Goal: Communication & Community: Answer question/provide support

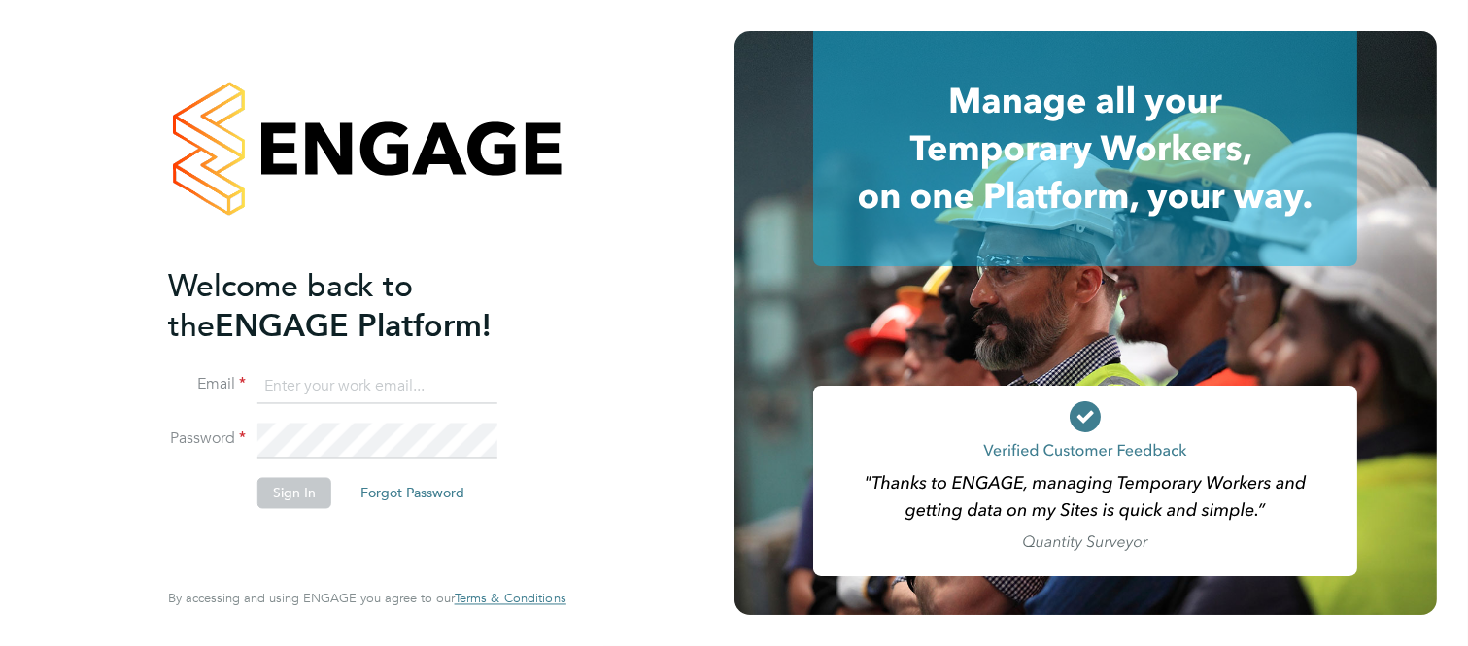
type input "martin@stallionrecruitment.com"
click at [289, 500] on button "Sign In" at bounding box center [294, 493] width 74 height 31
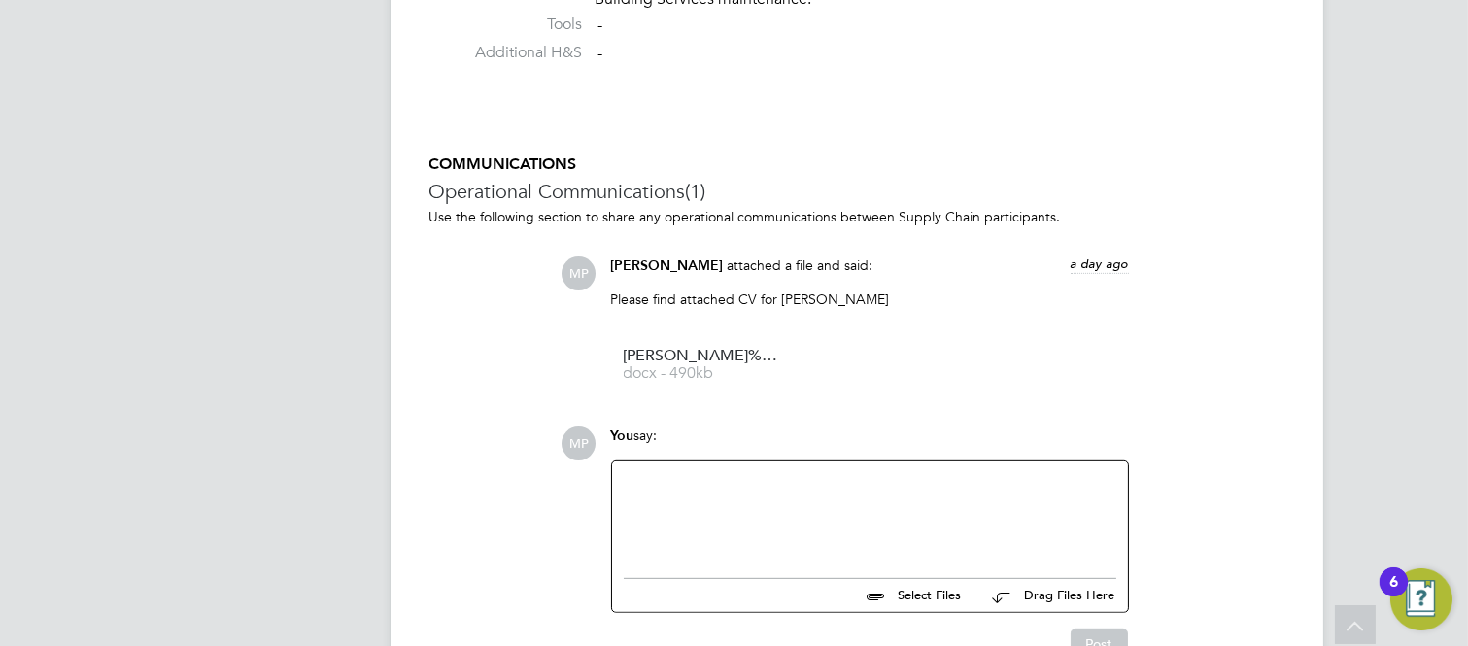
scroll to position [1814, 0]
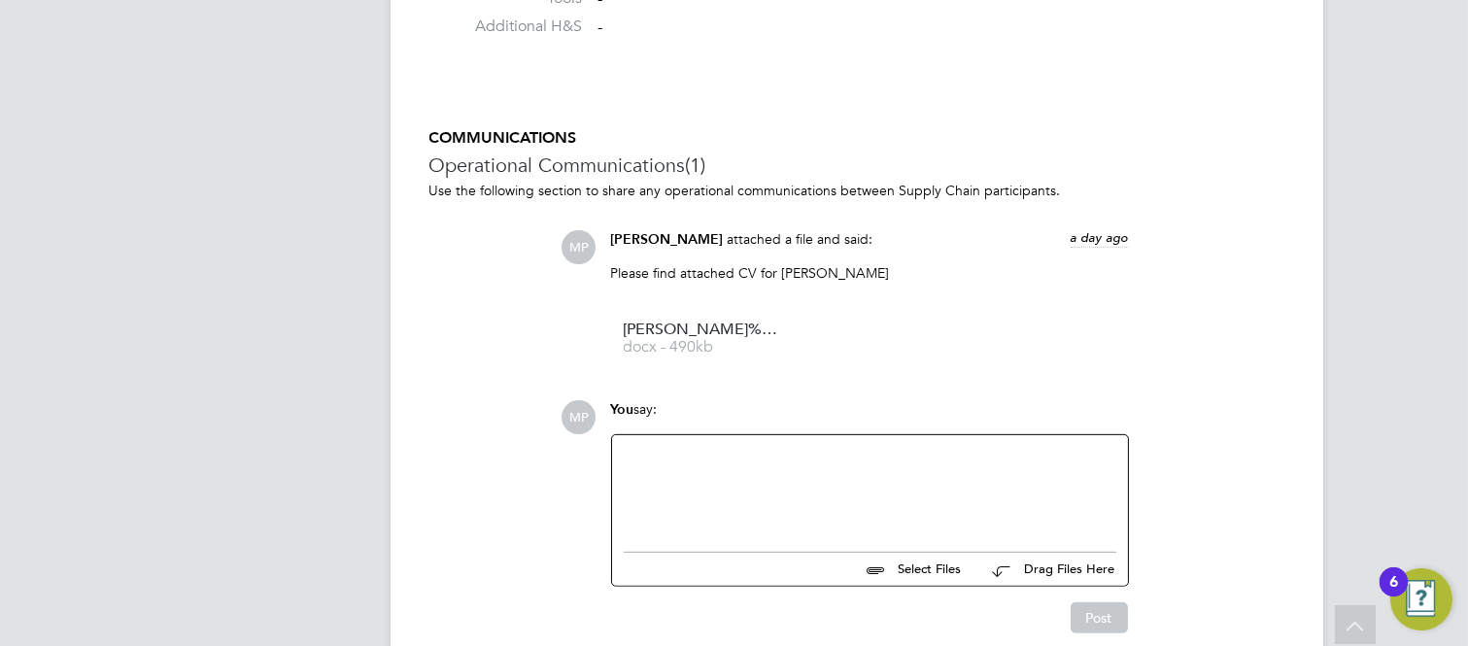
click at [703, 457] on div at bounding box center [870, 489] width 493 height 84
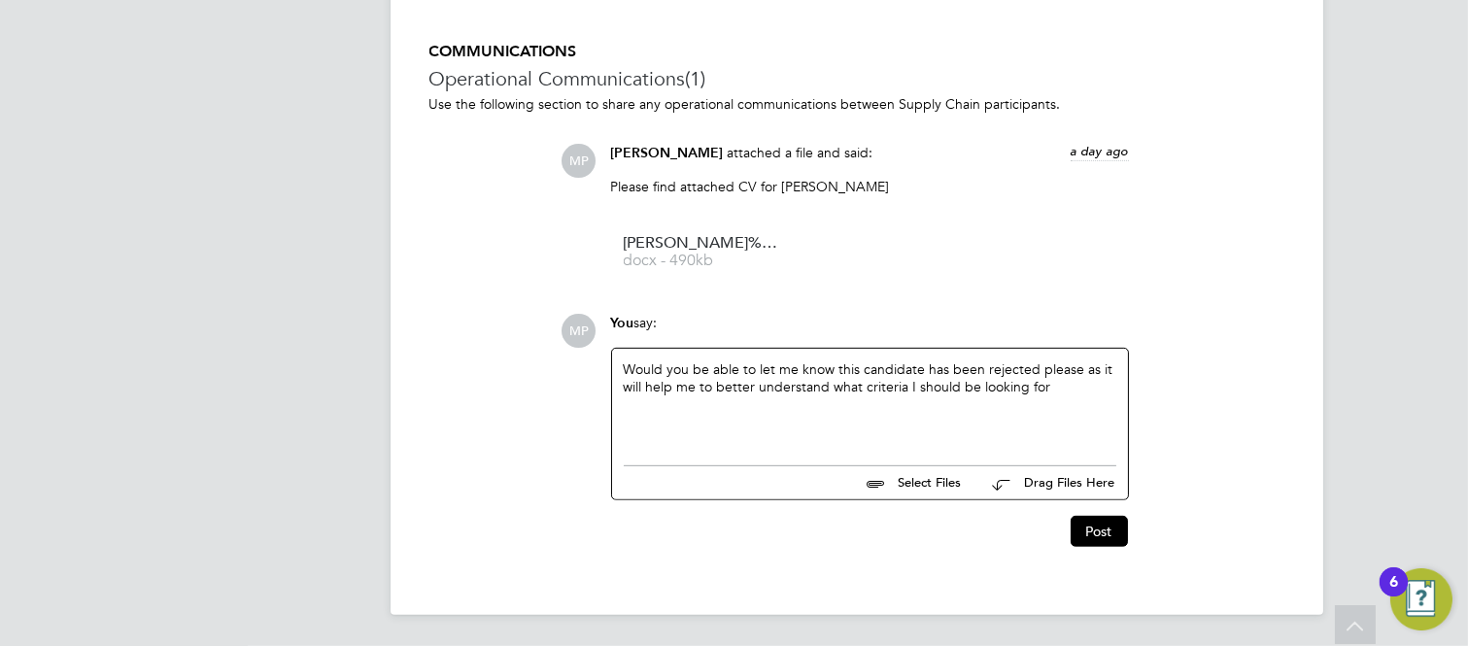
click at [834, 366] on div "Would you be able to let me know this candidate has been rejected please as it …" at bounding box center [870, 402] width 493 height 84
click at [750, 389] on div "Would you be able to let me know what it is that has meant this candidate has b…" at bounding box center [870, 402] width 493 height 84
click at [720, 409] on div "Would you be able to let me know what it is that has meant this candidate has b…" at bounding box center [870, 402] width 493 height 84
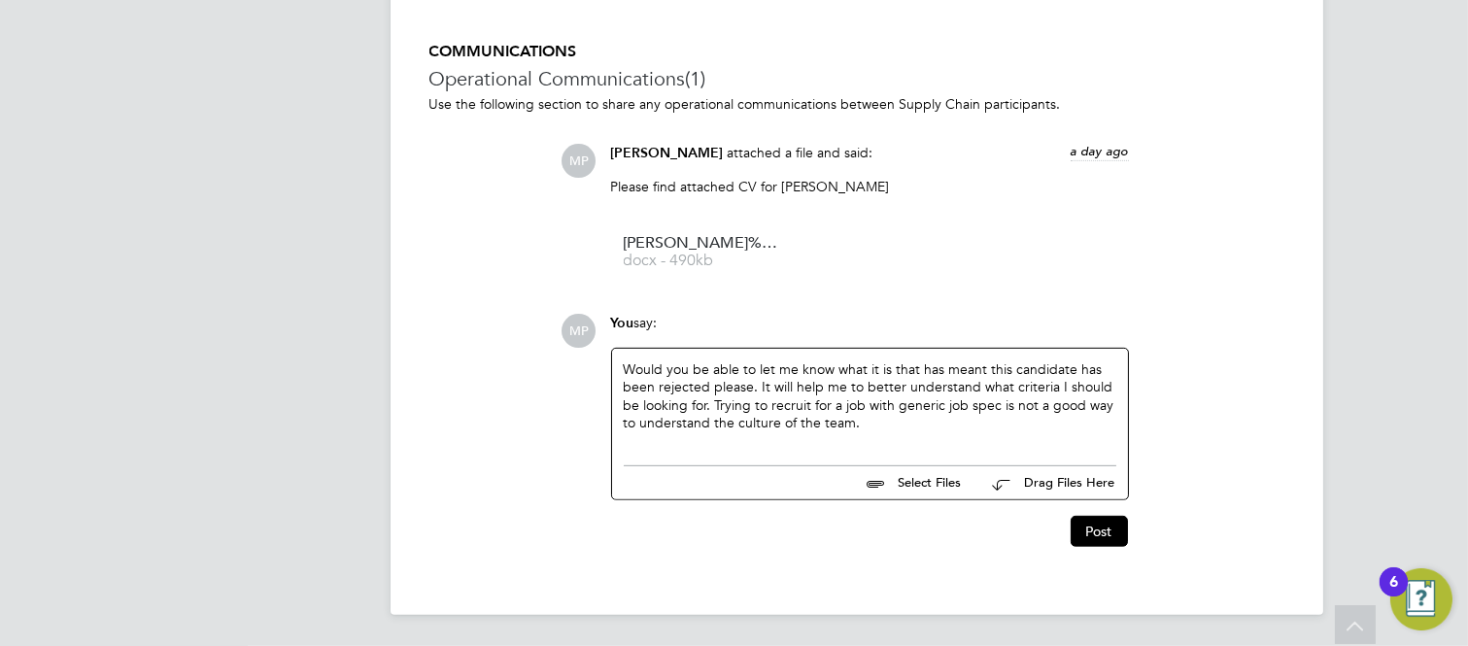
click at [866, 369] on div "Would you be able to let me know what it is that has meant this candidate has b…" at bounding box center [870, 402] width 493 height 84
click at [717, 404] on div "Would you be able to let me know what it is that has meant this candidate has b…" at bounding box center [870, 402] width 493 height 84
click at [858, 423] on div "Would you be able to let me know what it is that has meant this candidate has b…" at bounding box center [870, 402] width 493 height 84
click at [1101, 528] on button "Post" at bounding box center [1099, 535] width 57 height 31
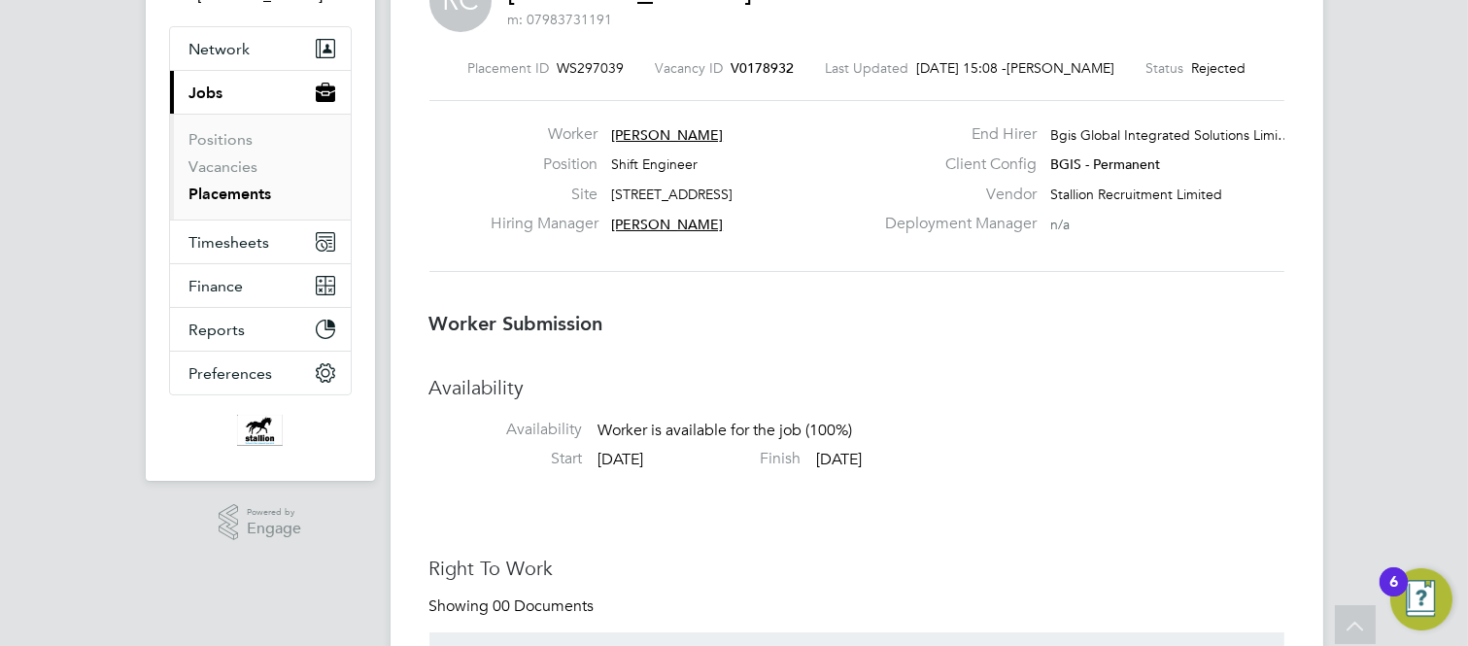
scroll to position [0, 0]
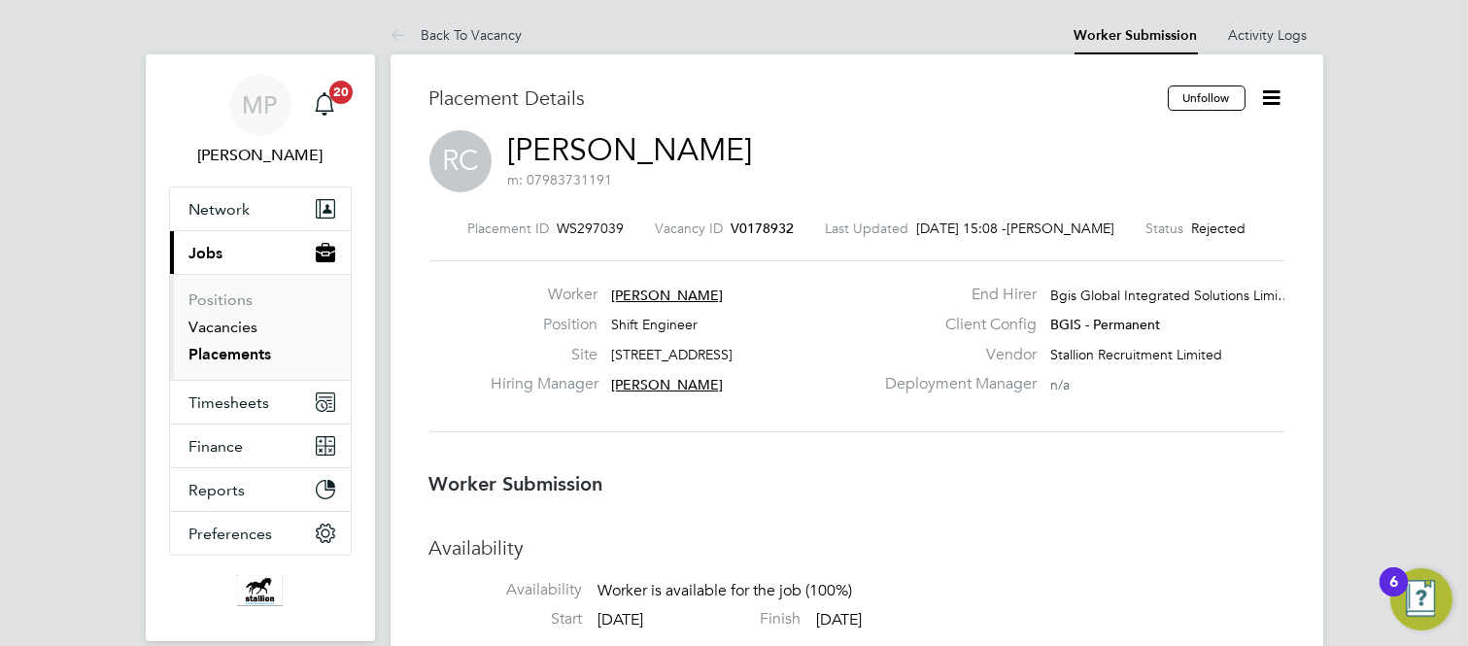
click at [223, 333] on link "Vacancies" at bounding box center [223, 327] width 69 height 18
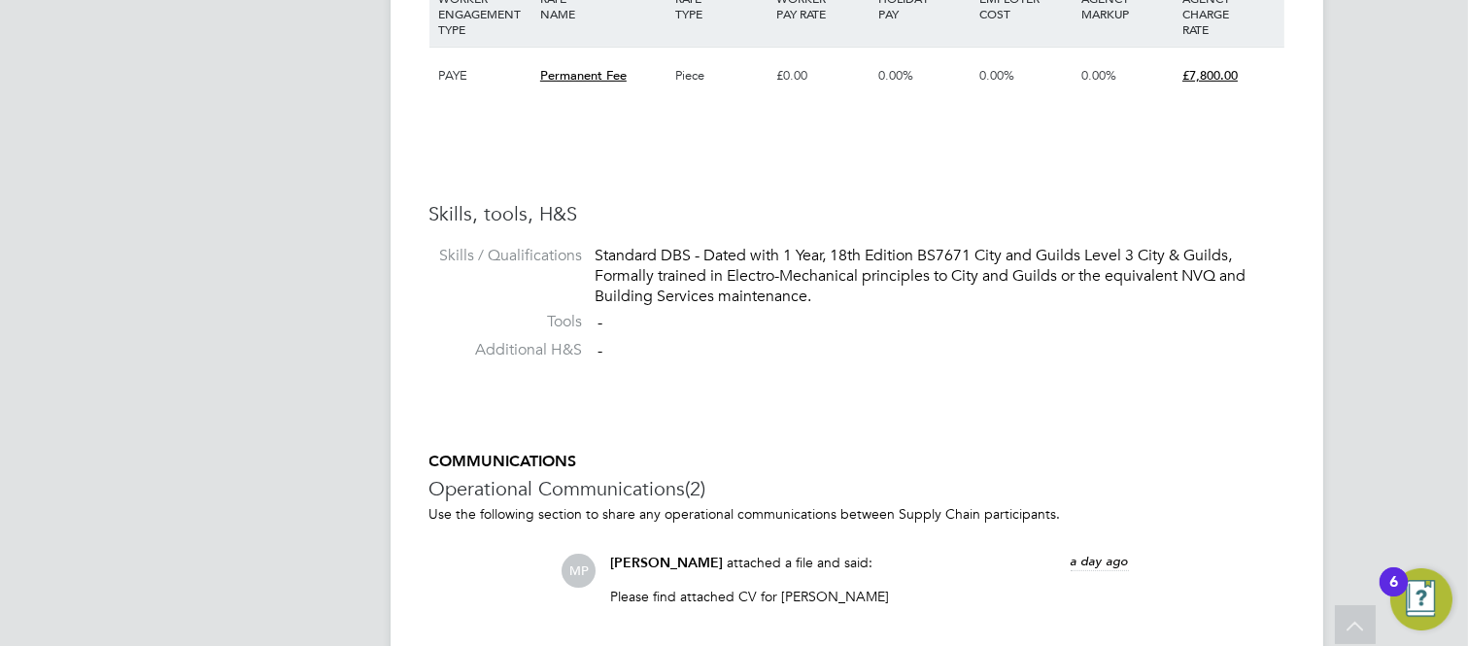
scroll to position [1619, 0]
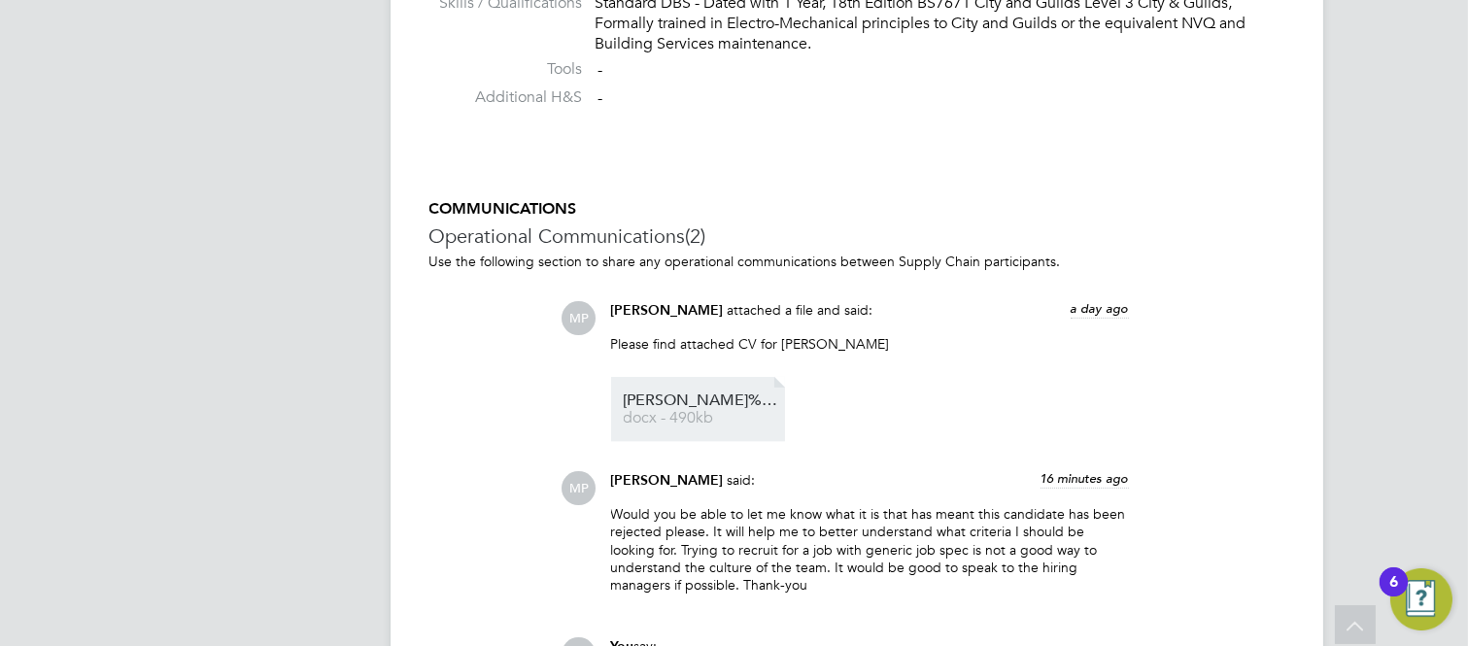
click at [675, 405] on span "[PERSON_NAME]%20Castle%20CV" at bounding box center [701, 400] width 155 height 15
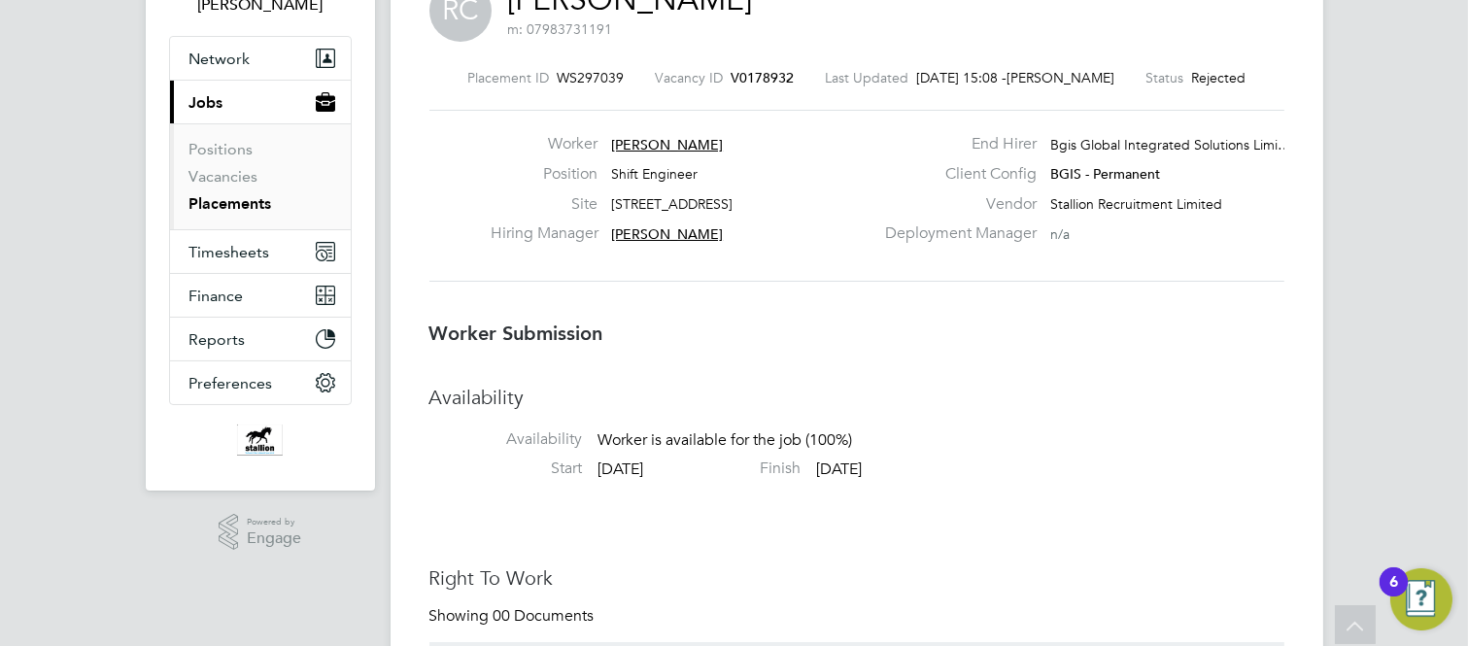
scroll to position [0, 0]
